Goal: Transaction & Acquisition: Book appointment/travel/reservation

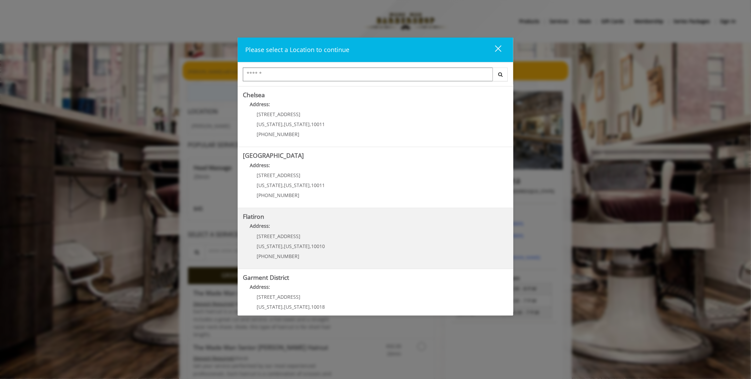
scroll to position [69, 0]
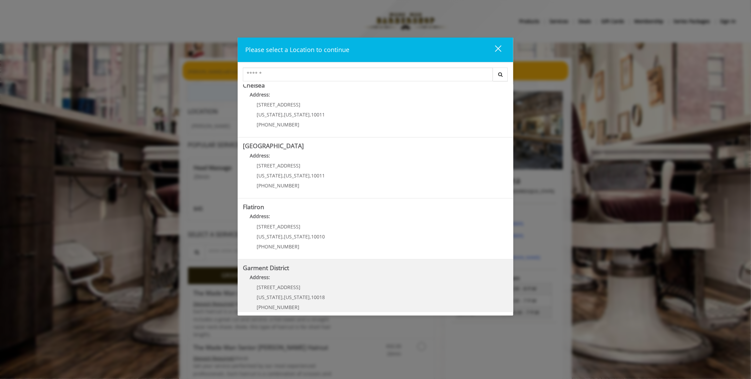
click at [280, 280] on District "Address:" at bounding box center [375, 278] width 265 height 11
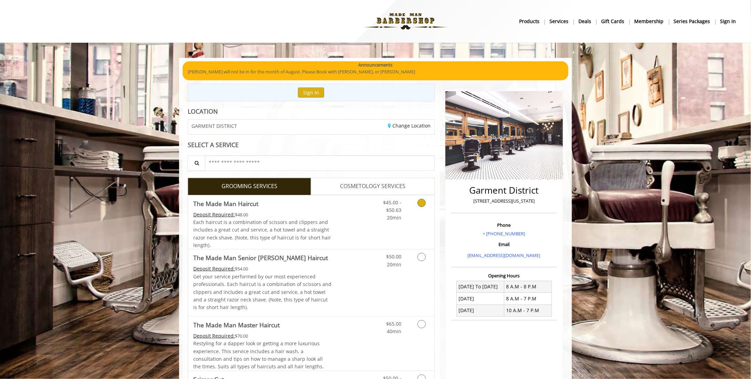
click at [420, 203] on icon "Grooming services" at bounding box center [421, 203] width 8 height 8
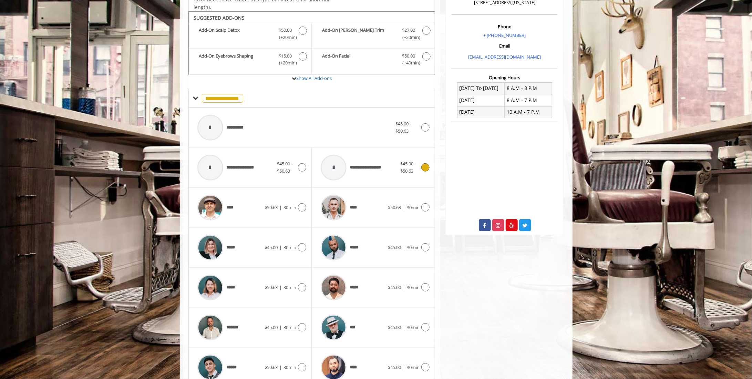
scroll to position [209, 0]
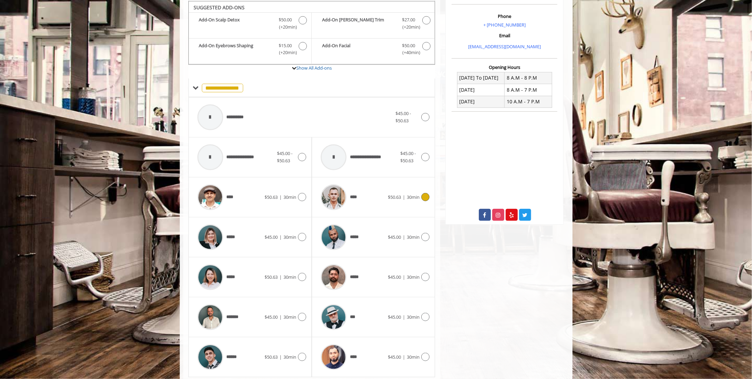
drag, startPoint x: 420, startPoint y: 203, endPoint x: 105, endPoint y: 257, distance: 319.0
click at [105, 257] on body "**********" at bounding box center [376, 121] width 752 height 545
click at [426, 317] on icon at bounding box center [425, 317] width 8 height 8
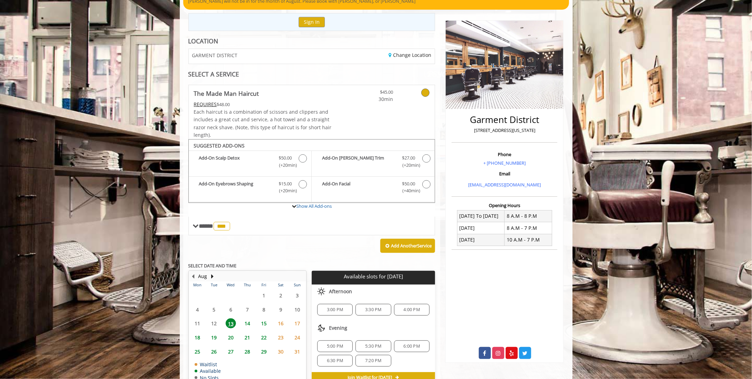
scroll to position [105, 0]
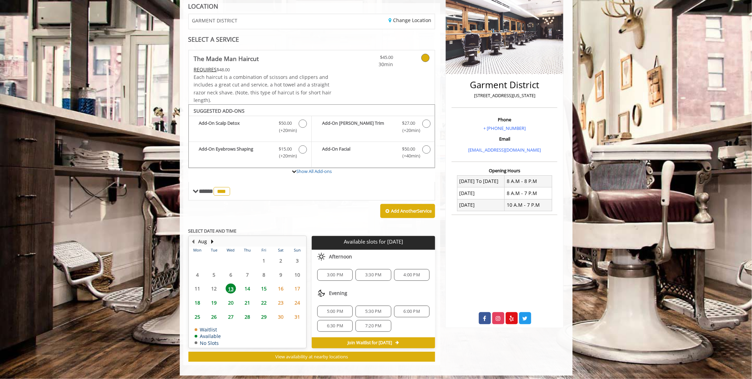
click at [248, 286] on span "14" at bounding box center [247, 288] width 10 height 10
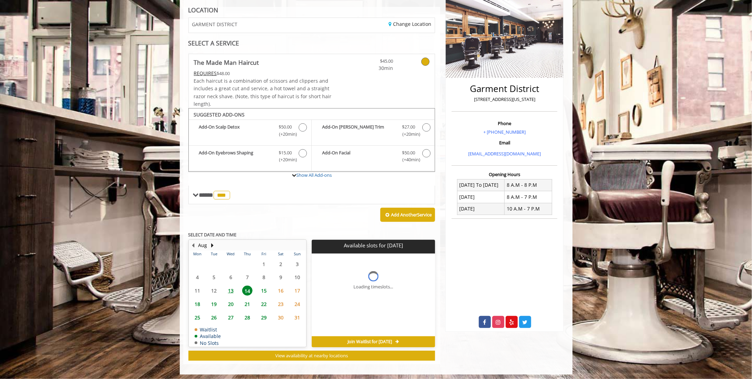
scroll to position [112, 0]
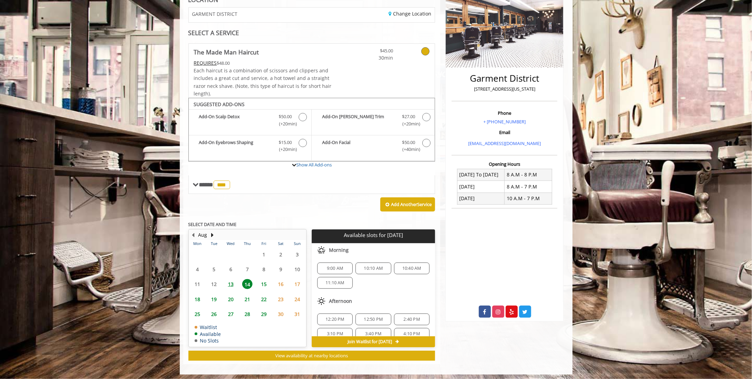
click at [227, 282] on span "13" at bounding box center [231, 284] width 10 height 10
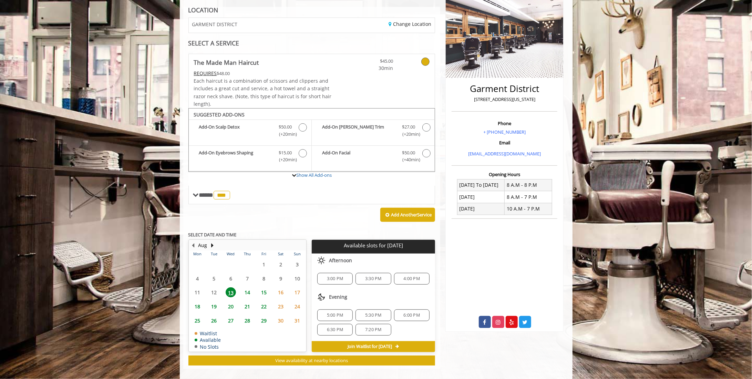
scroll to position [105, 0]
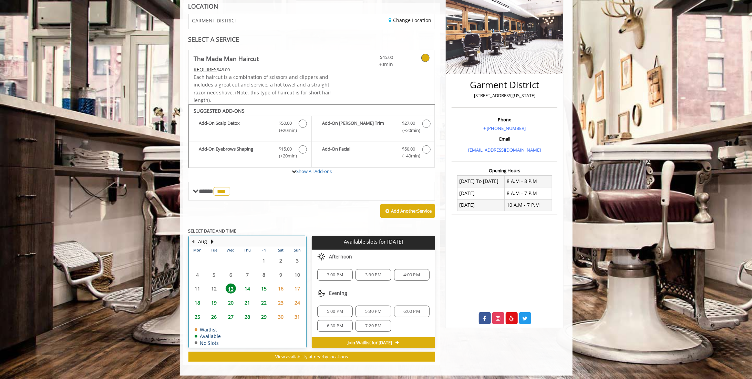
click at [213, 286] on table "Mon Tue Wed Thu Fri Sat Sun 28 29 30 31 1 2 3 4 5 6 7 8 9 10 11 12 13 14 15 16 …" at bounding box center [247, 297] width 117 height 101
